Goal: Navigation & Orientation: Find specific page/section

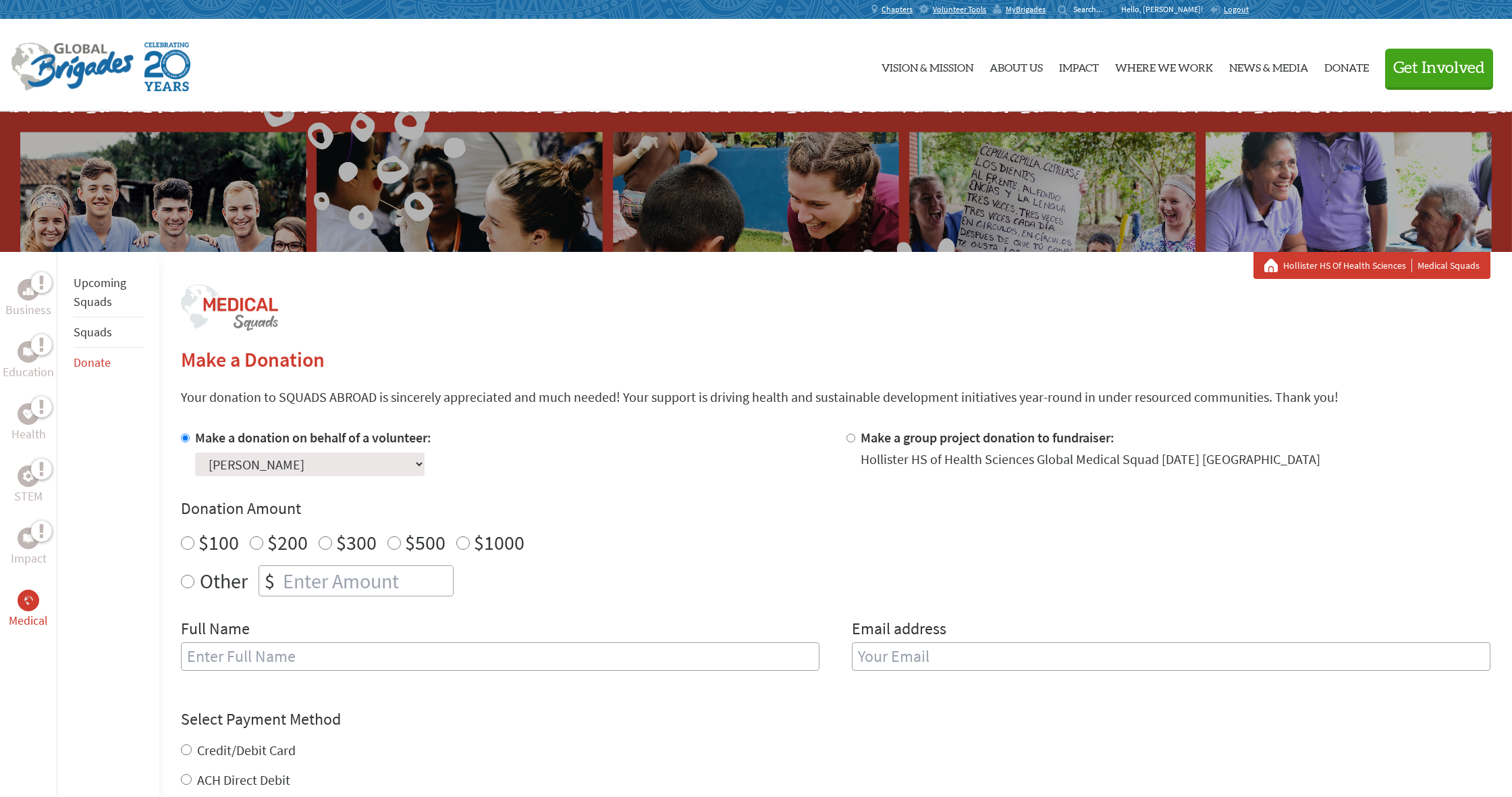
click at [100, 326] on link "Squads" at bounding box center [93, 332] width 38 height 16
click at [116, 295] on li "Upcoming Squads" at bounding box center [108, 293] width 69 height 49
click at [108, 291] on li "Upcoming Squads" at bounding box center [108, 293] width 69 height 49
click at [92, 278] on link "Upcoming Squads" at bounding box center [100, 292] width 53 height 35
click at [98, 284] on link "Upcoming Squads" at bounding box center [100, 292] width 53 height 35
